Goal: Navigation & Orientation: Understand site structure

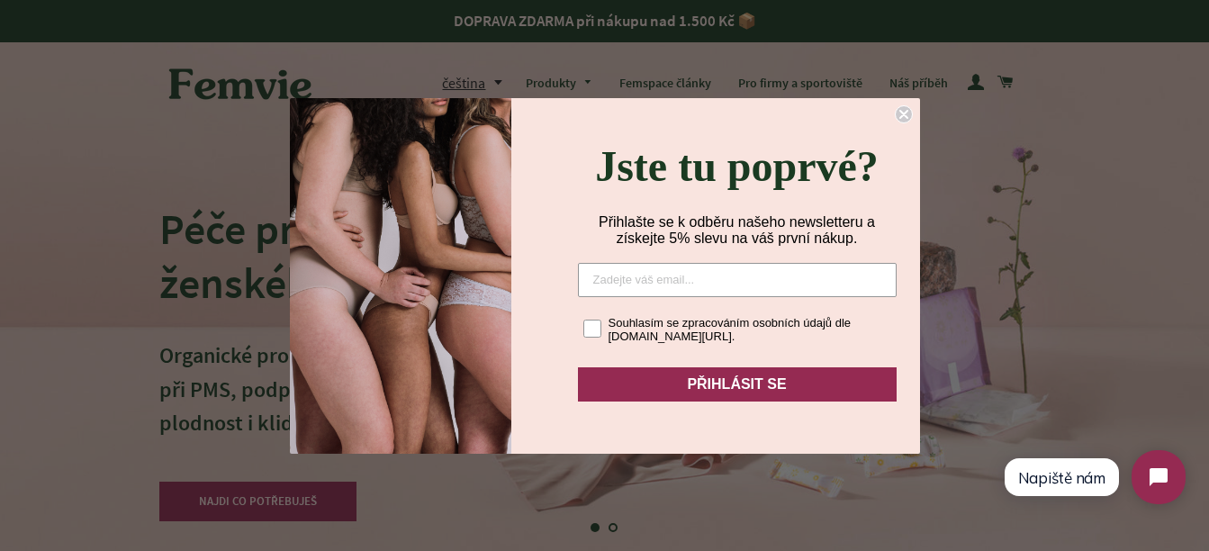
click at [906, 110] on circle "Close dialog" at bounding box center [903, 113] width 17 height 17
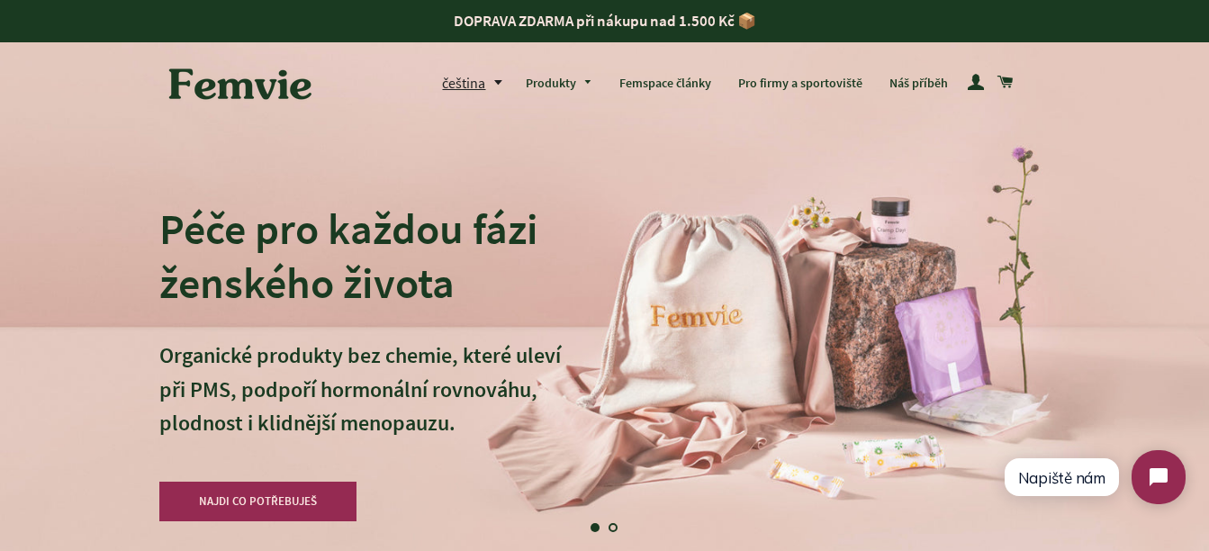
click at [199, 86] on img at bounding box center [240, 84] width 162 height 56
click at [668, 82] on link "Femspace články" at bounding box center [665, 83] width 119 height 47
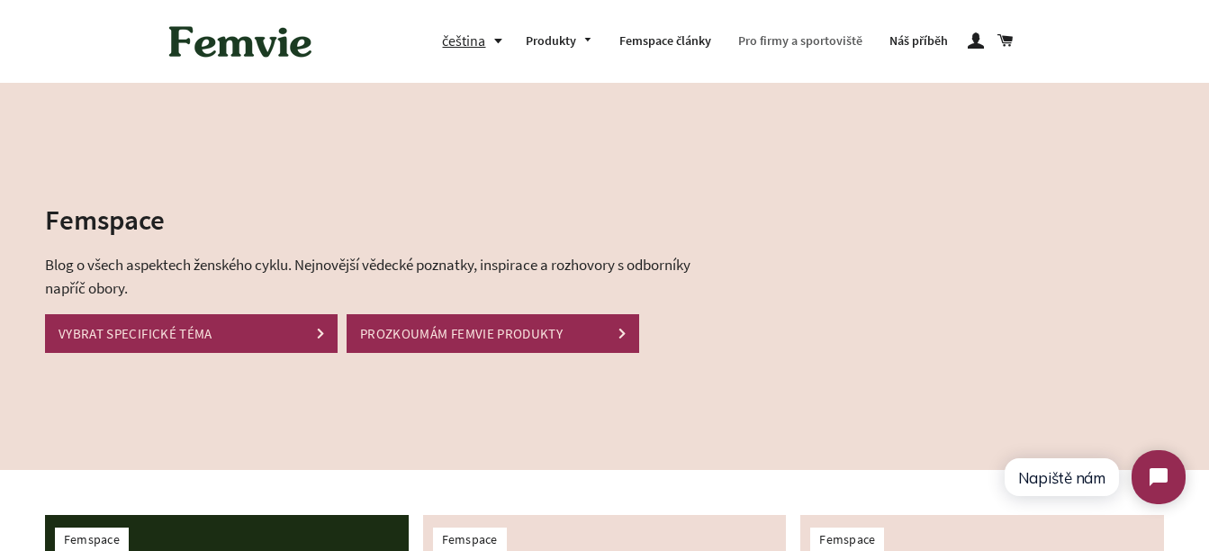
click at [836, 41] on link "Pro firmy a sportoviště" at bounding box center [800, 41] width 151 height 47
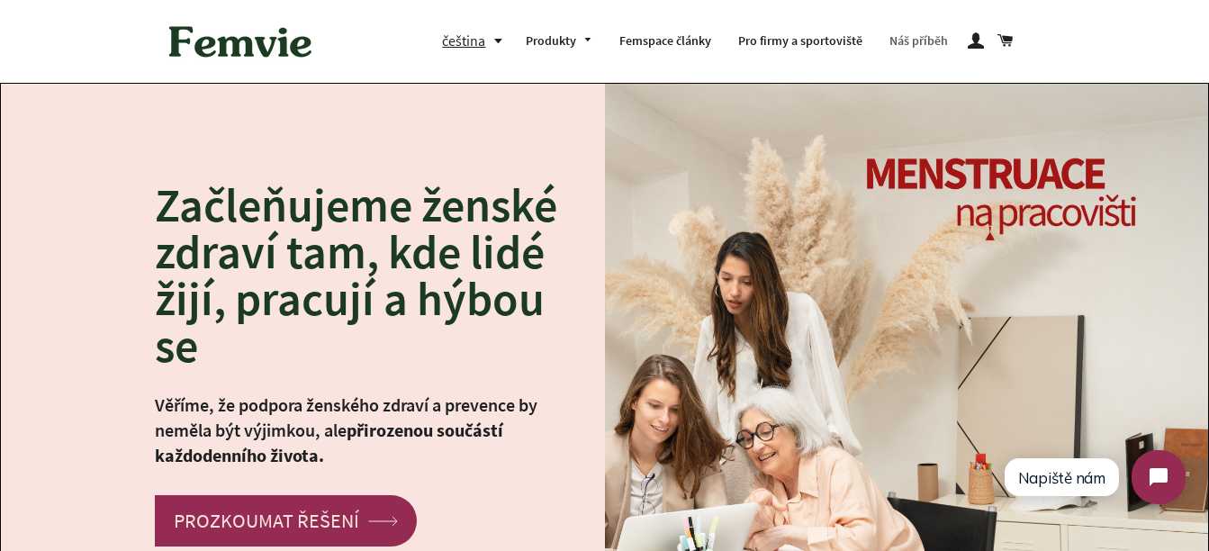
click at [910, 38] on link "Náš příběh" at bounding box center [919, 41] width 86 height 47
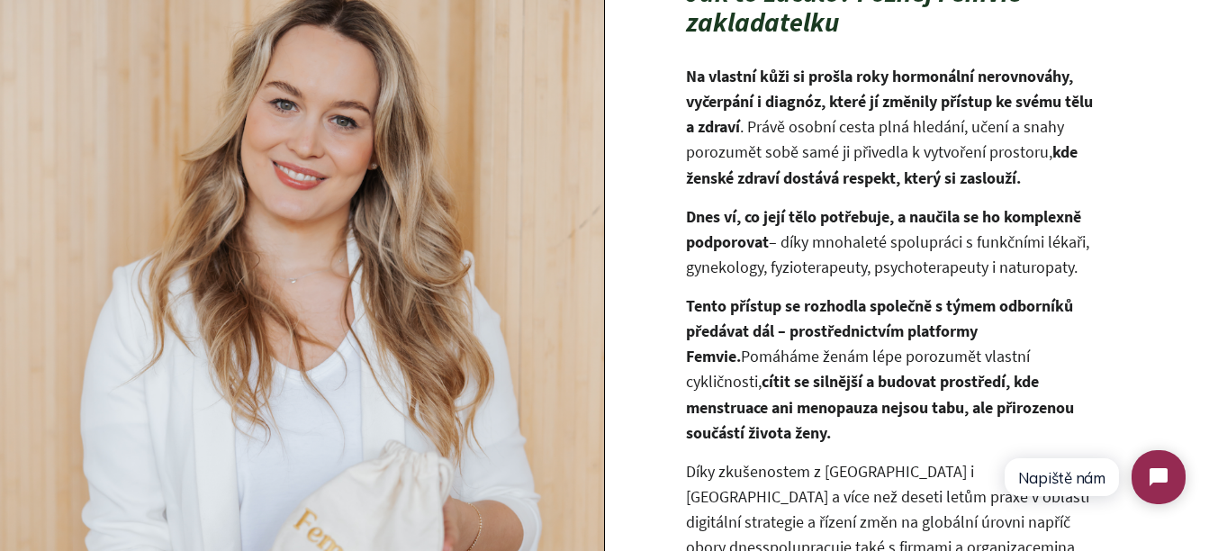
scroll to position [1117, 0]
